Goal: Browse casually: Explore the website without a specific task or goal

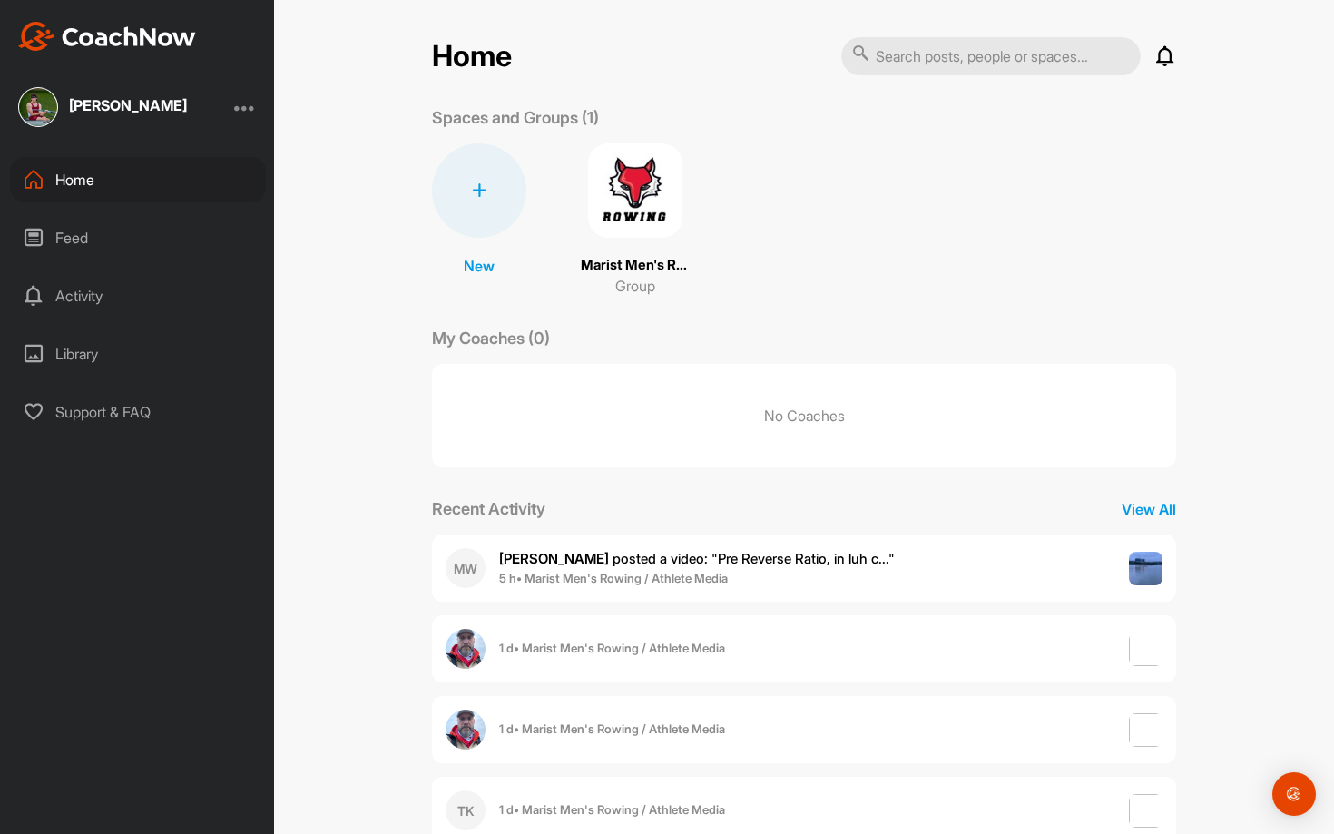
click at [142, 226] on div "Feed" at bounding box center [138, 237] width 256 height 45
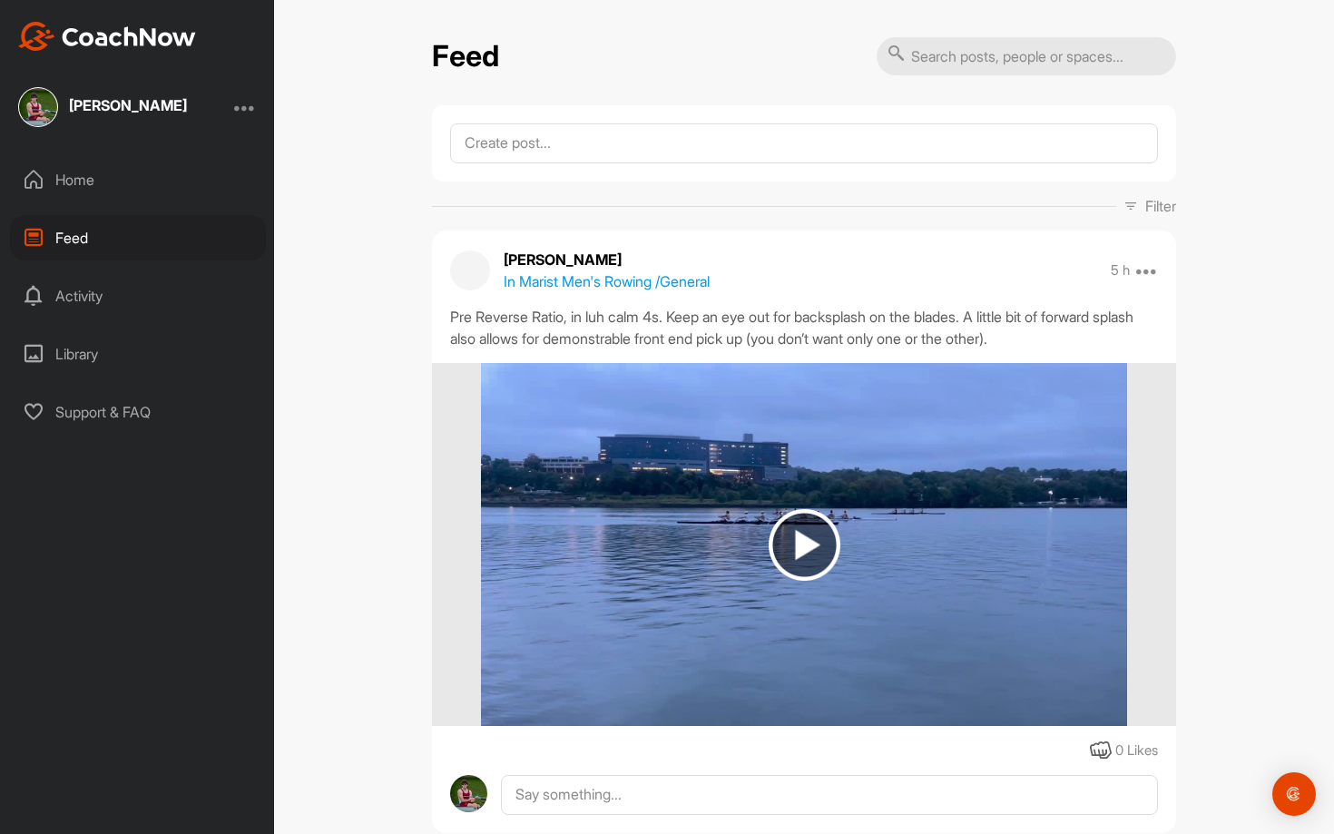
click at [759, 526] on img at bounding box center [803, 544] width 645 height 363
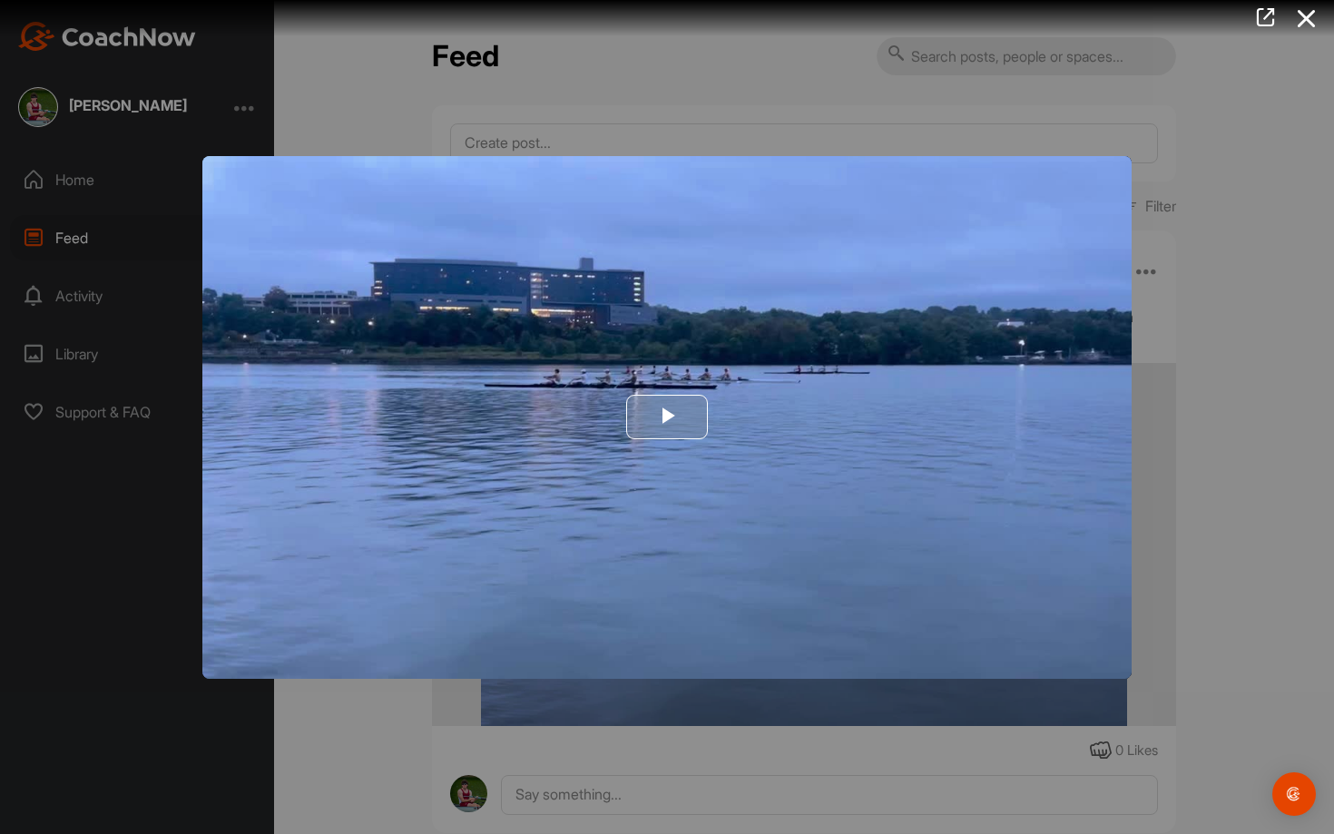
click at [867, 528] on img "Video Player" at bounding box center [666, 417] width 929 height 523
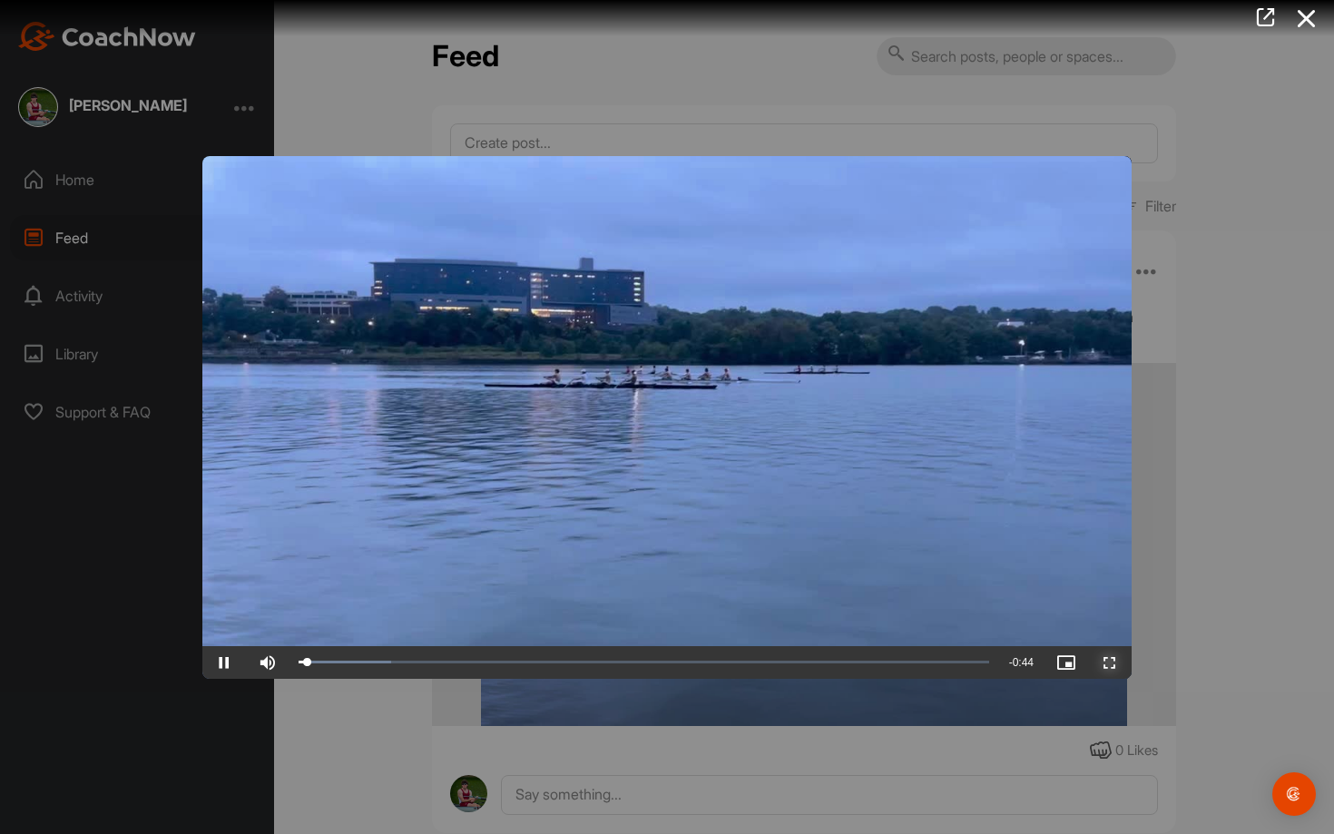
click at [1116, 662] on span "Video Player" at bounding box center [1110, 662] width 44 height 0
click at [1234, 494] on div at bounding box center [667, 417] width 1334 height 834
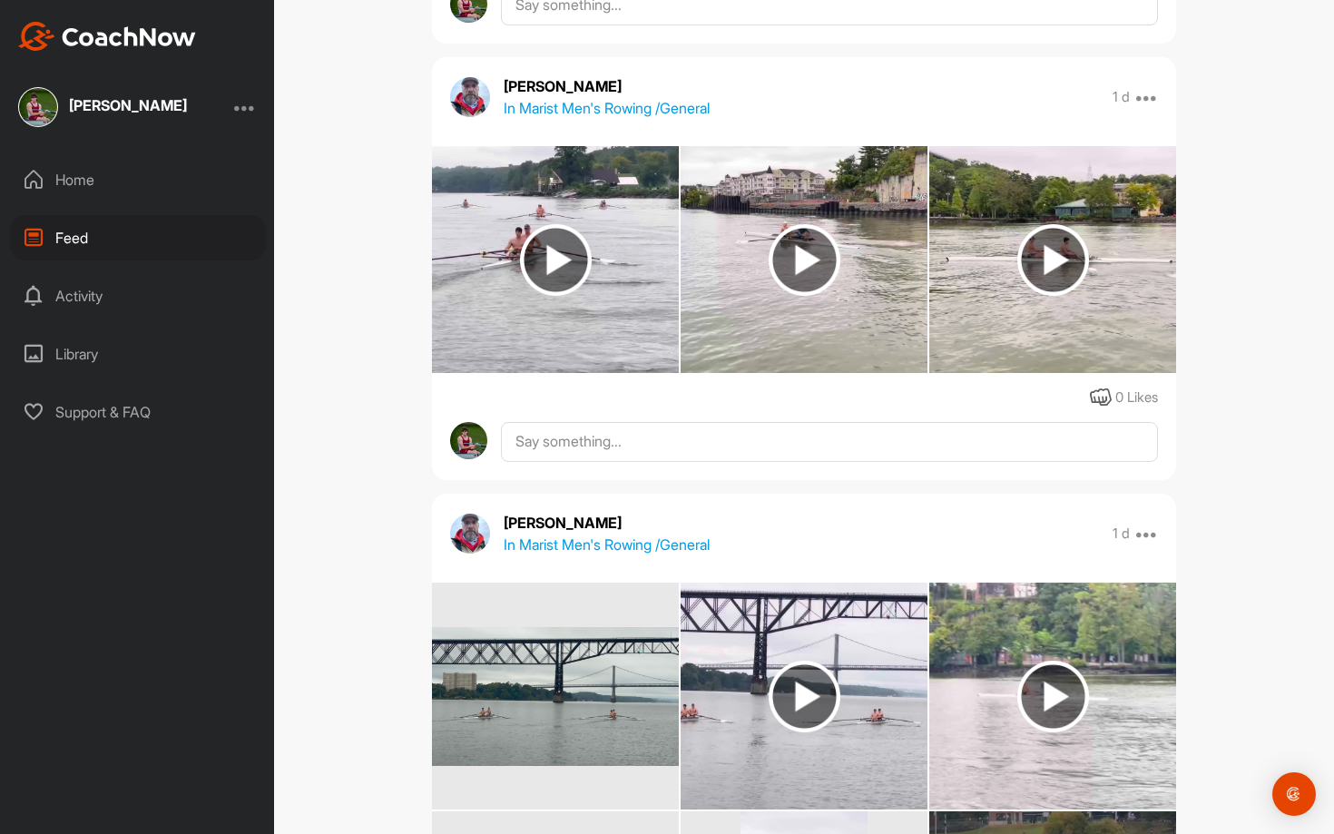
scroll to position [873, 0]
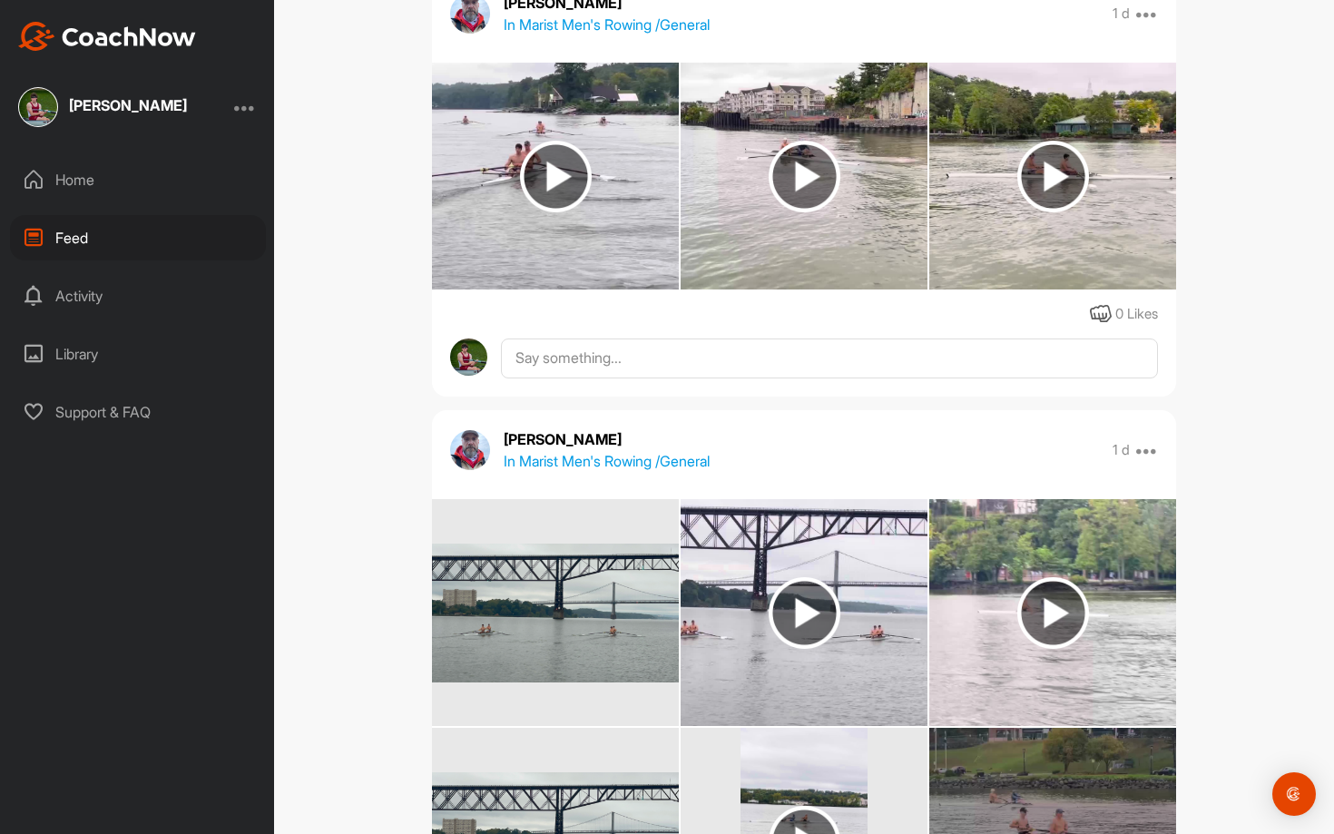
click at [603, 170] on img at bounding box center [555, 176] width 247 height 227
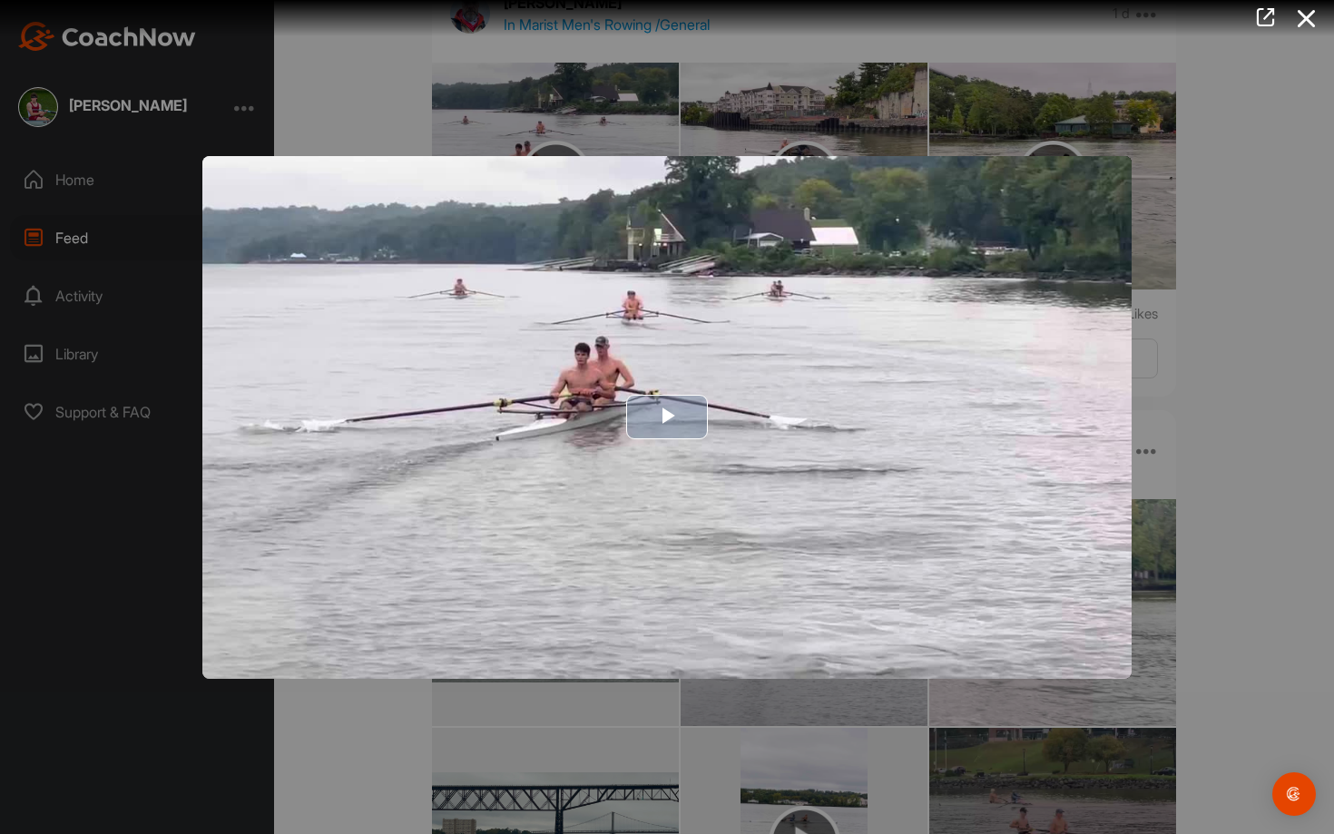
click at [615, 291] on img "Video Player" at bounding box center [666, 417] width 929 height 523
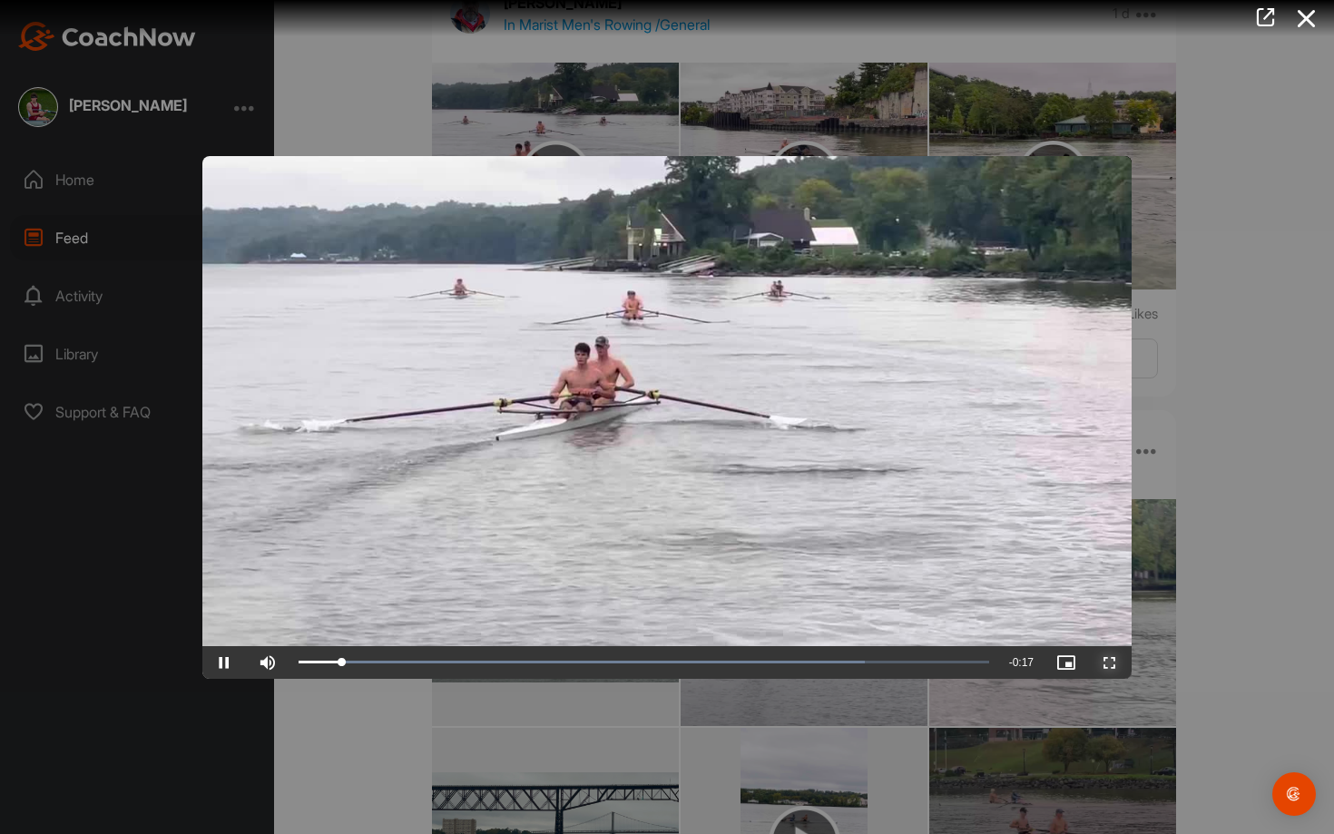
click at [1113, 662] on span "Video Player" at bounding box center [1110, 662] width 44 height 0
